Goal: Contribute content

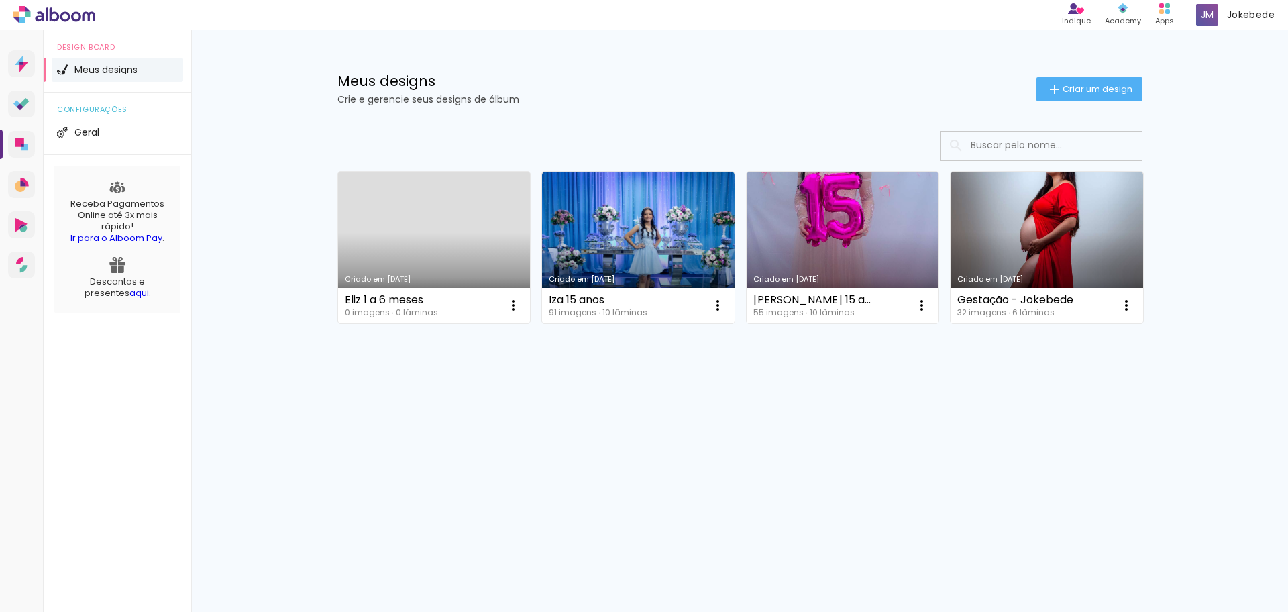
click at [448, 258] on link "Criado em [DATE]" at bounding box center [434, 248] width 193 height 152
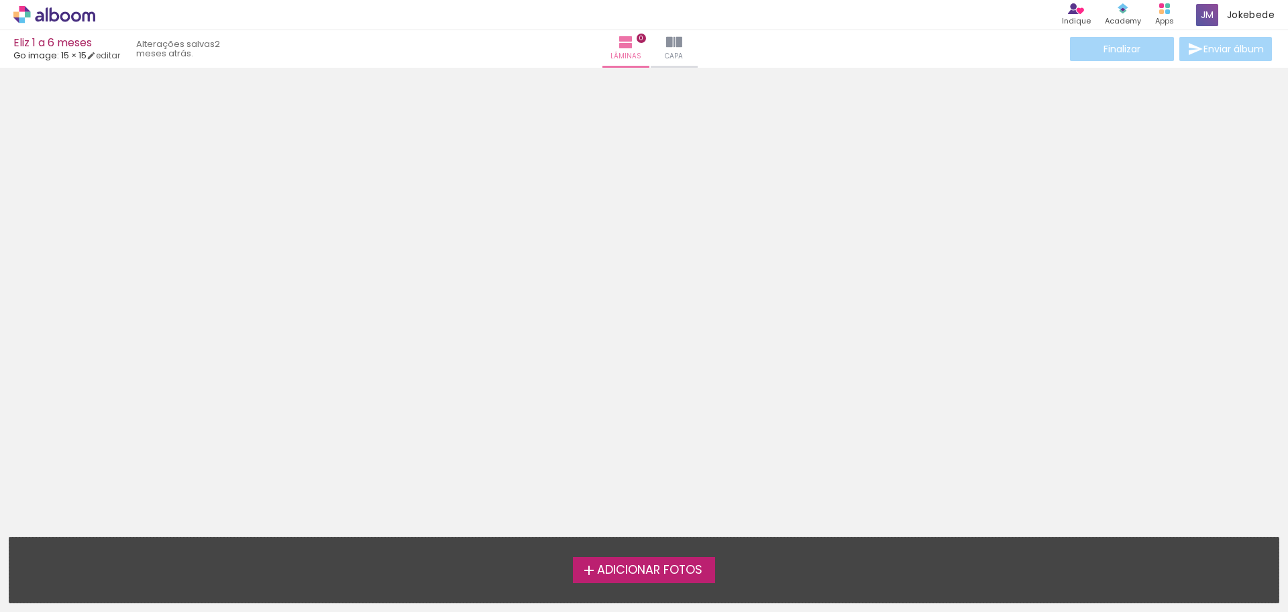
click at [630, 565] on span "Adicionar Fotos" at bounding box center [649, 570] width 105 height 12
click at [0, 0] on input "file" at bounding box center [0, 0] width 0 height 0
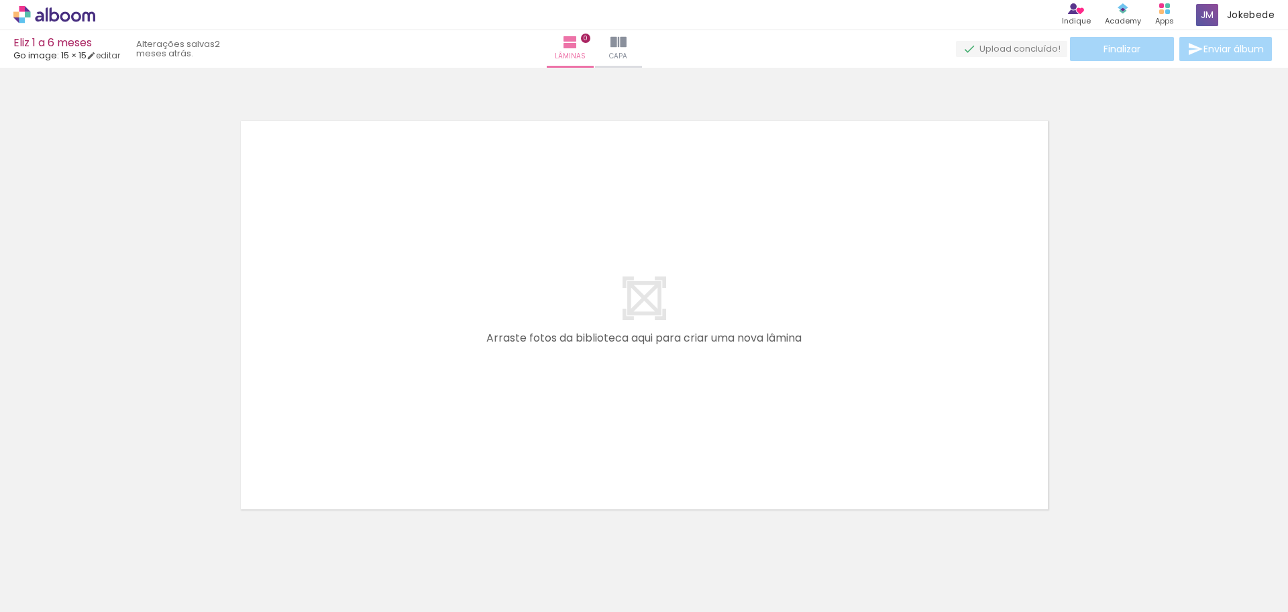
scroll to position [17, 0]
